Goal: Task Accomplishment & Management: Manage account settings

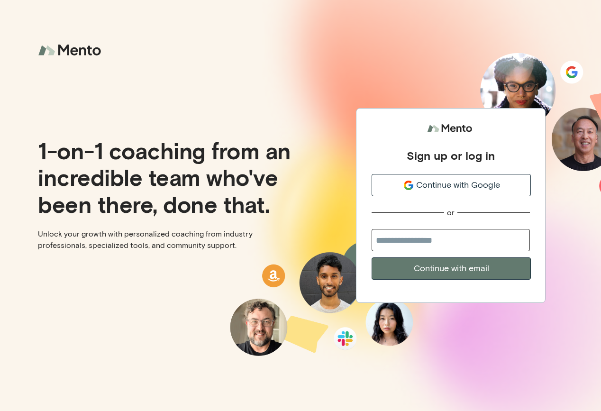
click at [431, 184] on span "Continue with Google" at bounding box center [458, 185] width 84 height 13
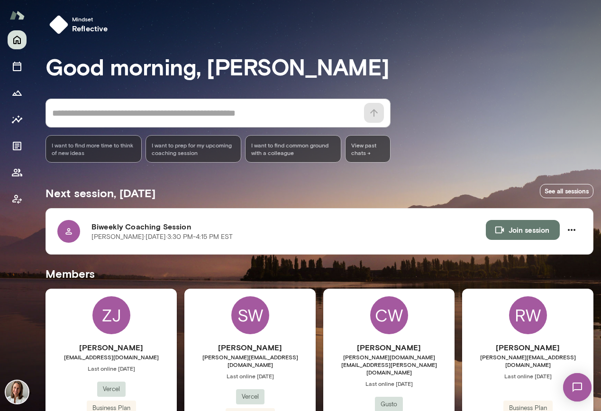
scroll to position [59, 0]
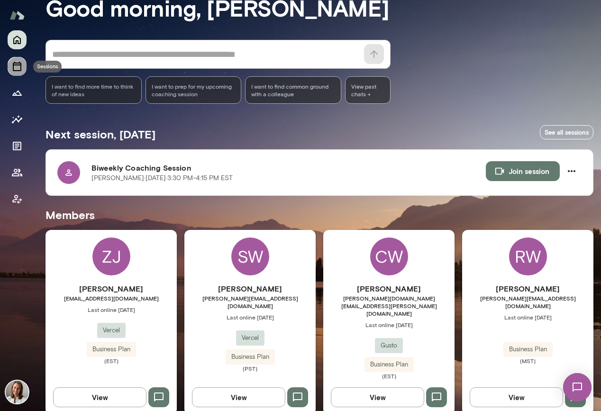
click at [22, 66] on icon "Sessions" at bounding box center [16, 66] width 11 height 11
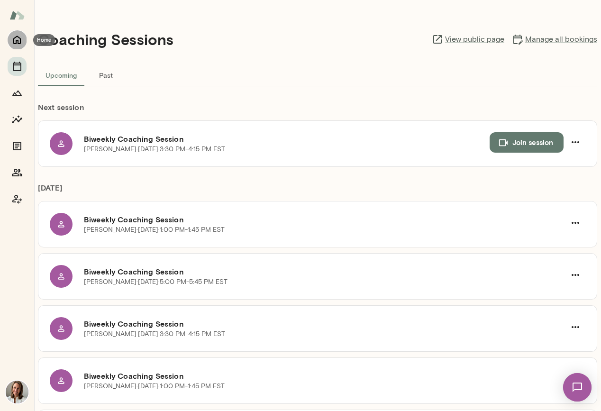
click at [15, 42] on icon "Home" at bounding box center [16, 39] width 11 height 11
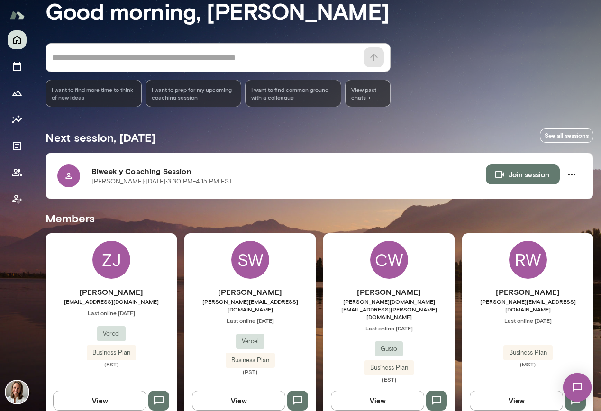
scroll to position [59, 0]
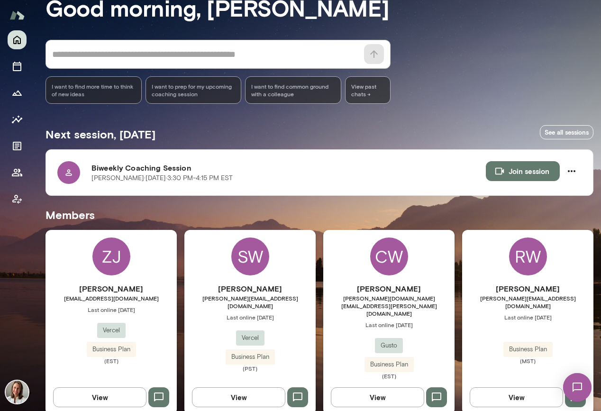
click at [299, 257] on div "SW Samantha Walior samantha@vercel.com Last online April 2 Vercel Business Plan…" at bounding box center [249, 322] width 131 height 185
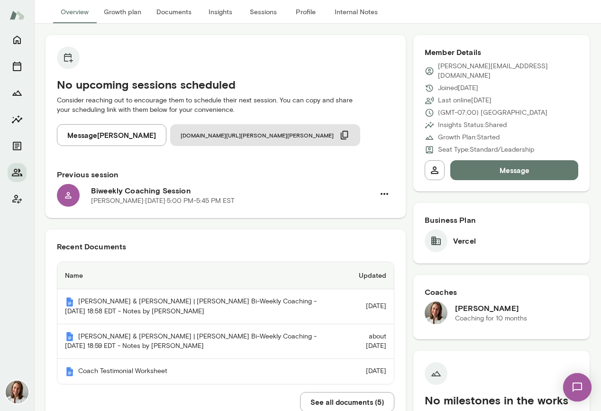
scroll to position [68, 0]
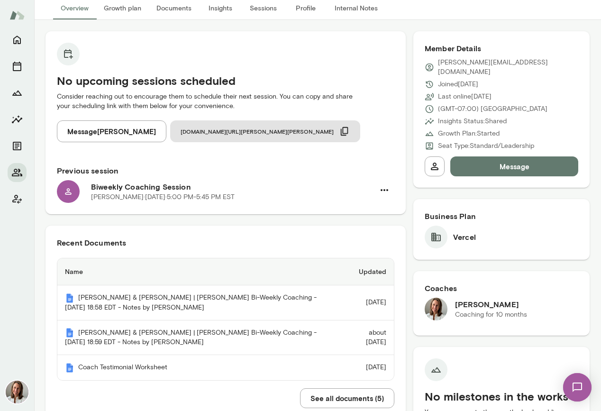
click at [242, 191] on h6 "Biweekly Coaching Session" at bounding box center [232, 186] width 283 height 11
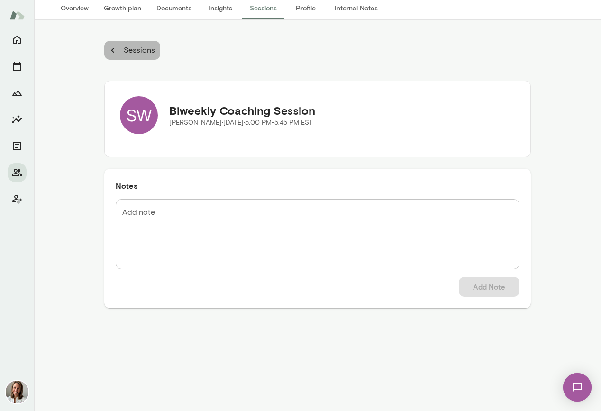
click at [118, 49] on button "Sessions" at bounding box center [132, 50] width 56 height 19
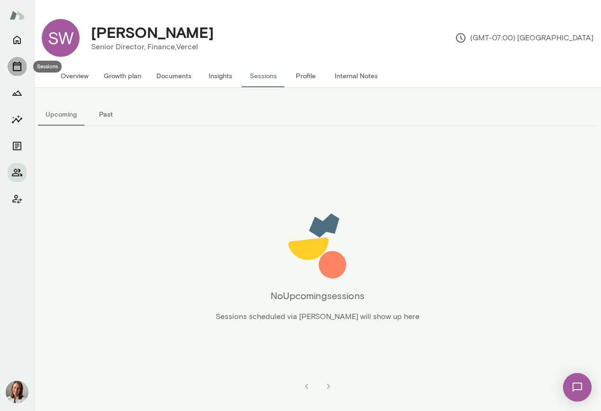
click at [20, 64] on icon "Sessions" at bounding box center [17, 66] width 9 height 9
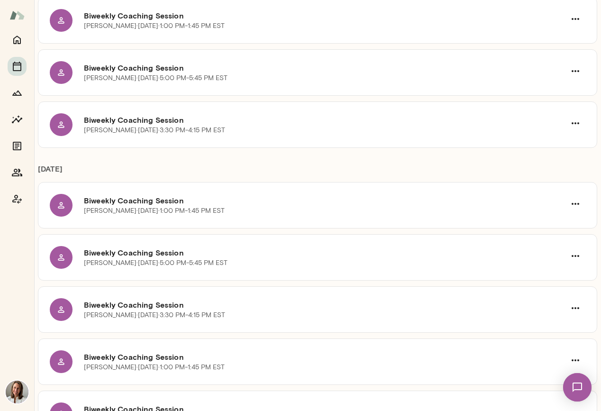
scroll to position [153, 0]
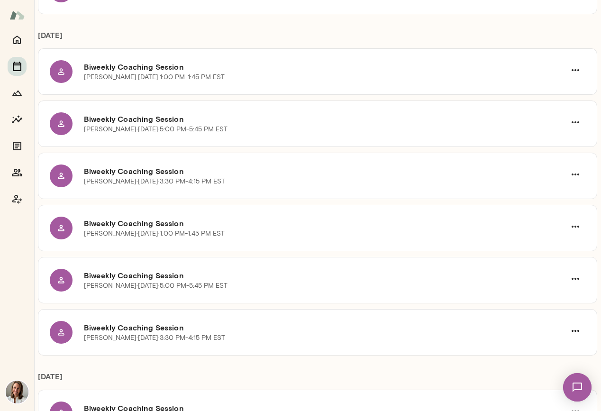
click at [17, 71] on icon "Sessions" at bounding box center [17, 66] width 9 height 9
click at [20, 43] on icon "Home" at bounding box center [17, 40] width 8 height 9
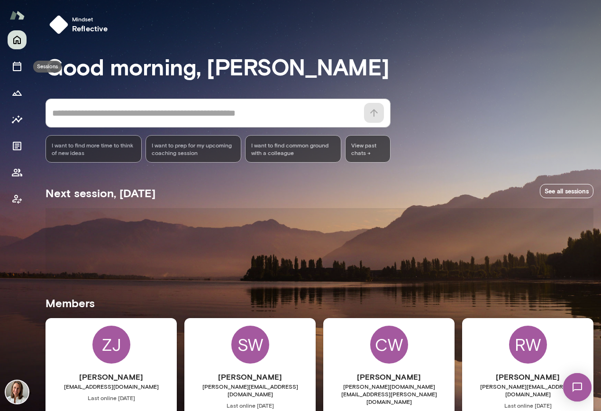
click at [18, 61] on icon "Sessions" at bounding box center [16, 66] width 11 height 11
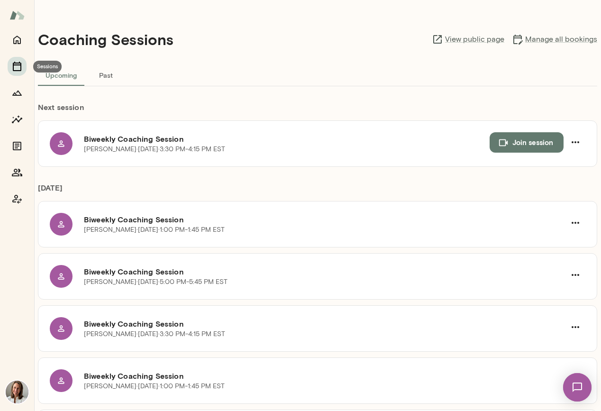
click at [18, 67] on icon "Sessions" at bounding box center [16, 66] width 11 height 11
click at [532, 27] on div "Coaching Sessions View public page Manage all bookings" at bounding box center [317, 39] width 559 height 48
click at [531, 35] on link "Manage all bookings" at bounding box center [554, 39] width 85 height 11
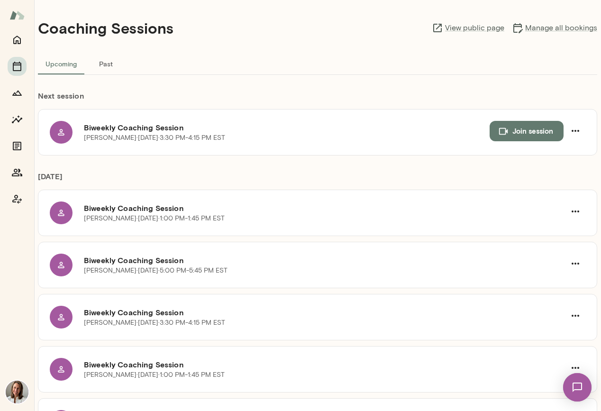
scroll to position [14, 0]
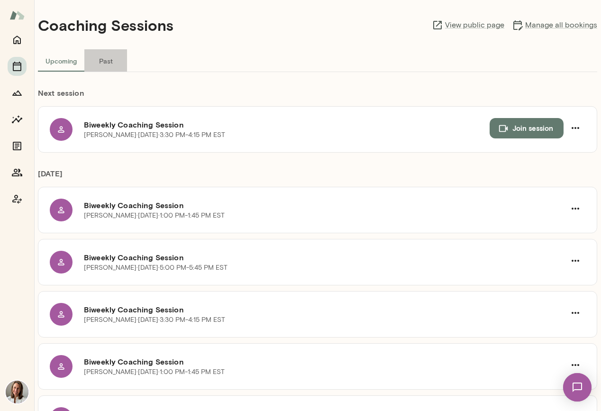
click at [106, 65] on button "Past" at bounding box center [105, 60] width 43 height 23
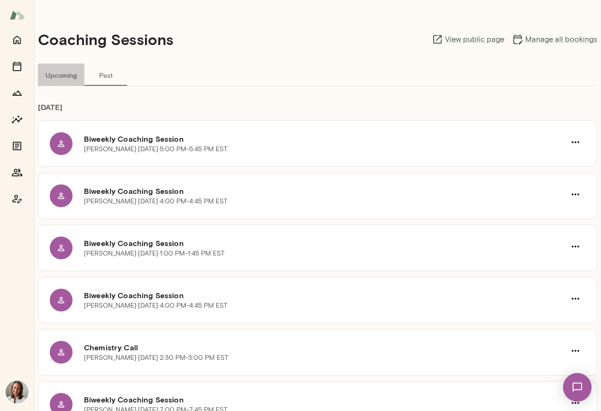
click at [65, 71] on button "Upcoming" at bounding box center [61, 75] width 46 height 23
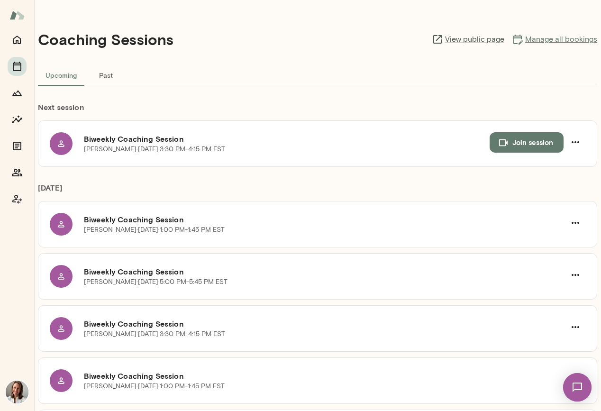
click at [561, 42] on link "Manage all bookings" at bounding box center [554, 39] width 85 height 11
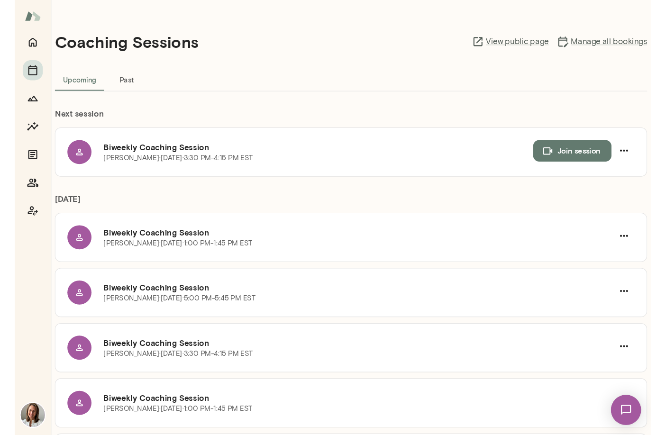
scroll to position [7, 0]
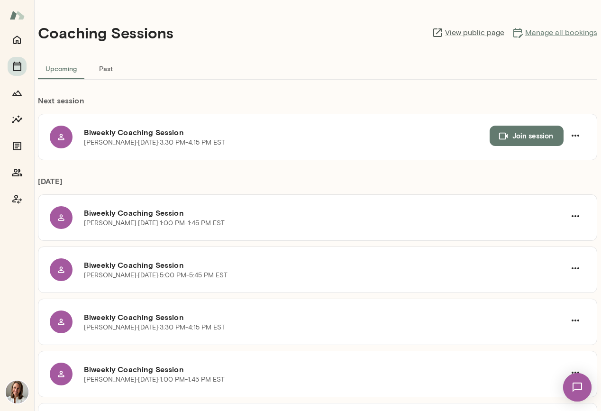
click at [533, 32] on link "Manage all bookings" at bounding box center [554, 32] width 85 height 11
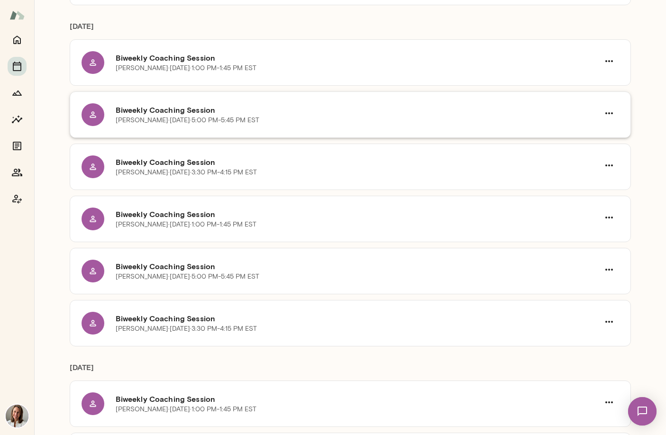
scroll to position [0, 0]
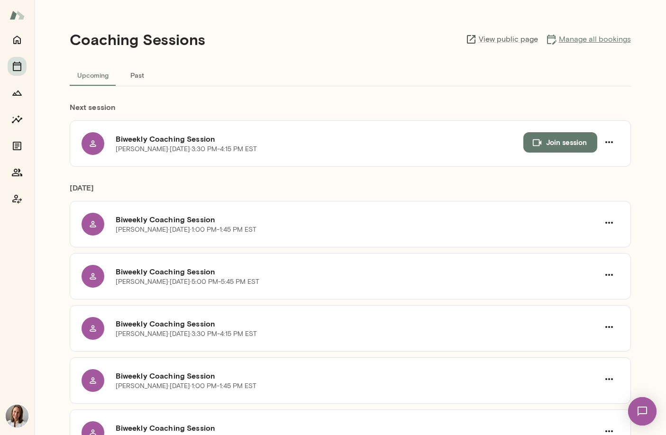
click at [577, 42] on link "Manage all bookings" at bounding box center [588, 39] width 85 height 11
